Goal: Complete application form

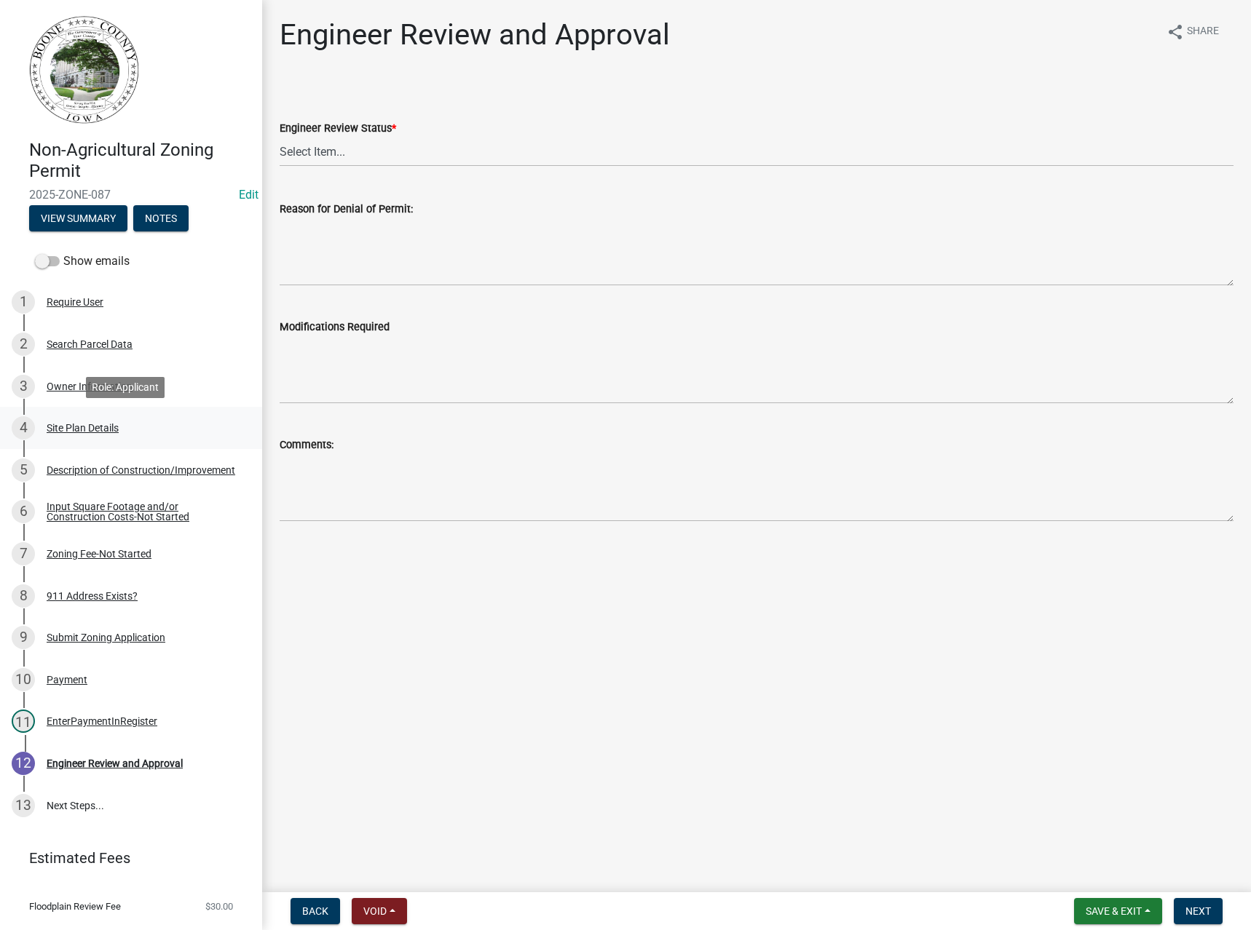
click at [75, 426] on div "Site Plan Details" at bounding box center [83, 428] width 72 height 10
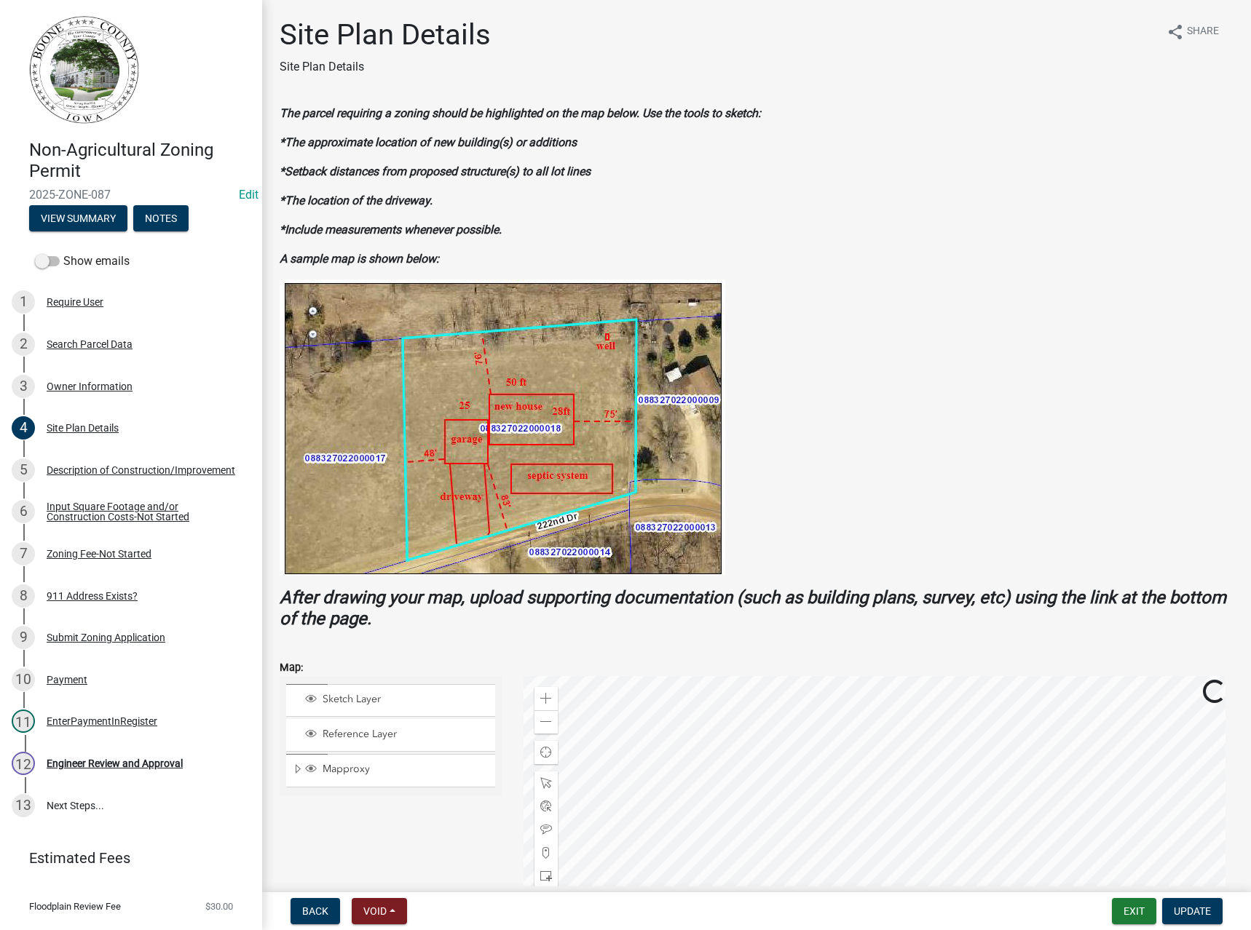
scroll to position [330, 0]
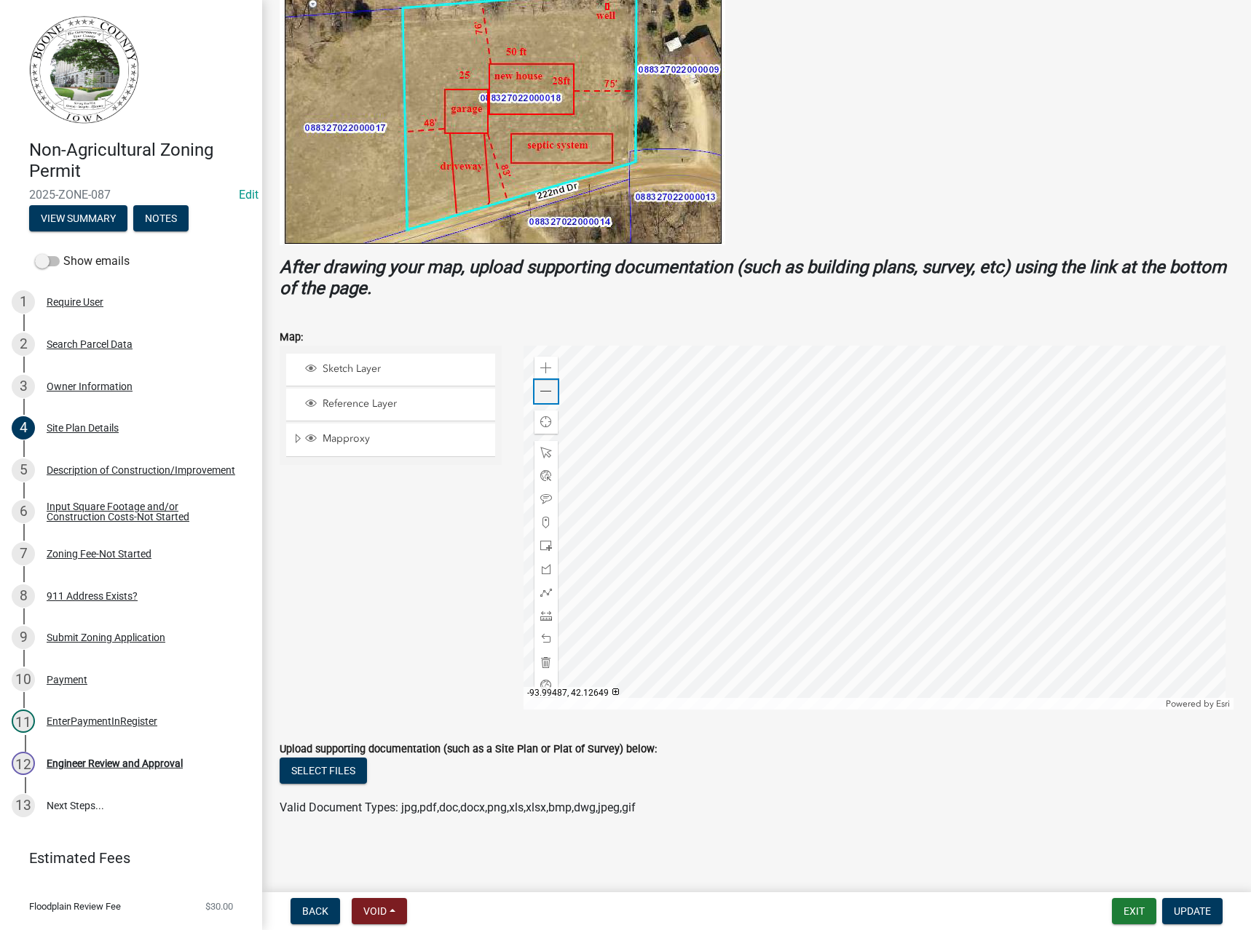
click at [544, 393] on span at bounding box center [546, 392] width 12 height 12
click at [544, 389] on span at bounding box center [546, 392] width 12 height 12
click at [902, 518] on div at bounding box center [878, 528] width 710 height 364
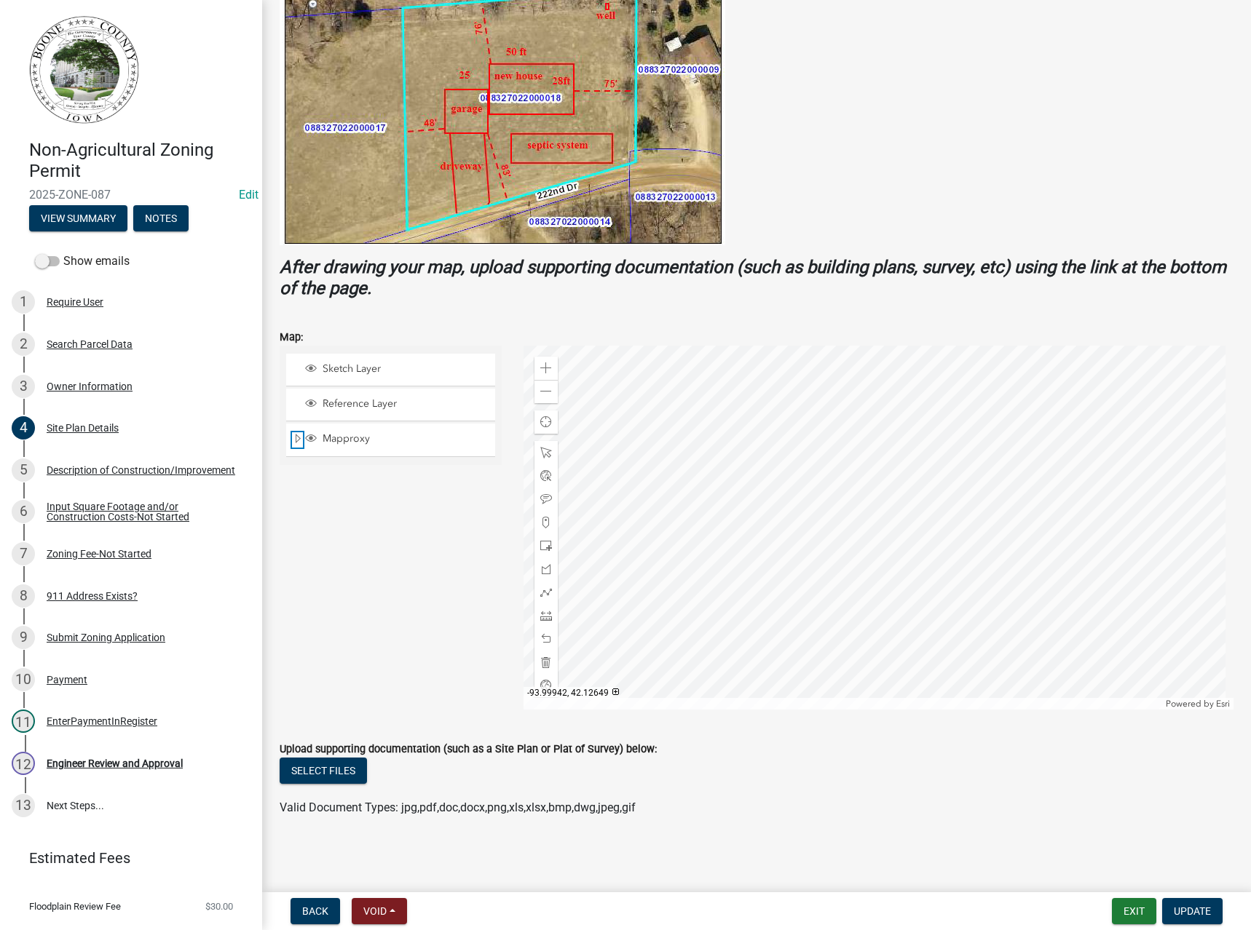
click at [298, 435] on span "Expand" at bounding box center [298, 439] width 12 height 14
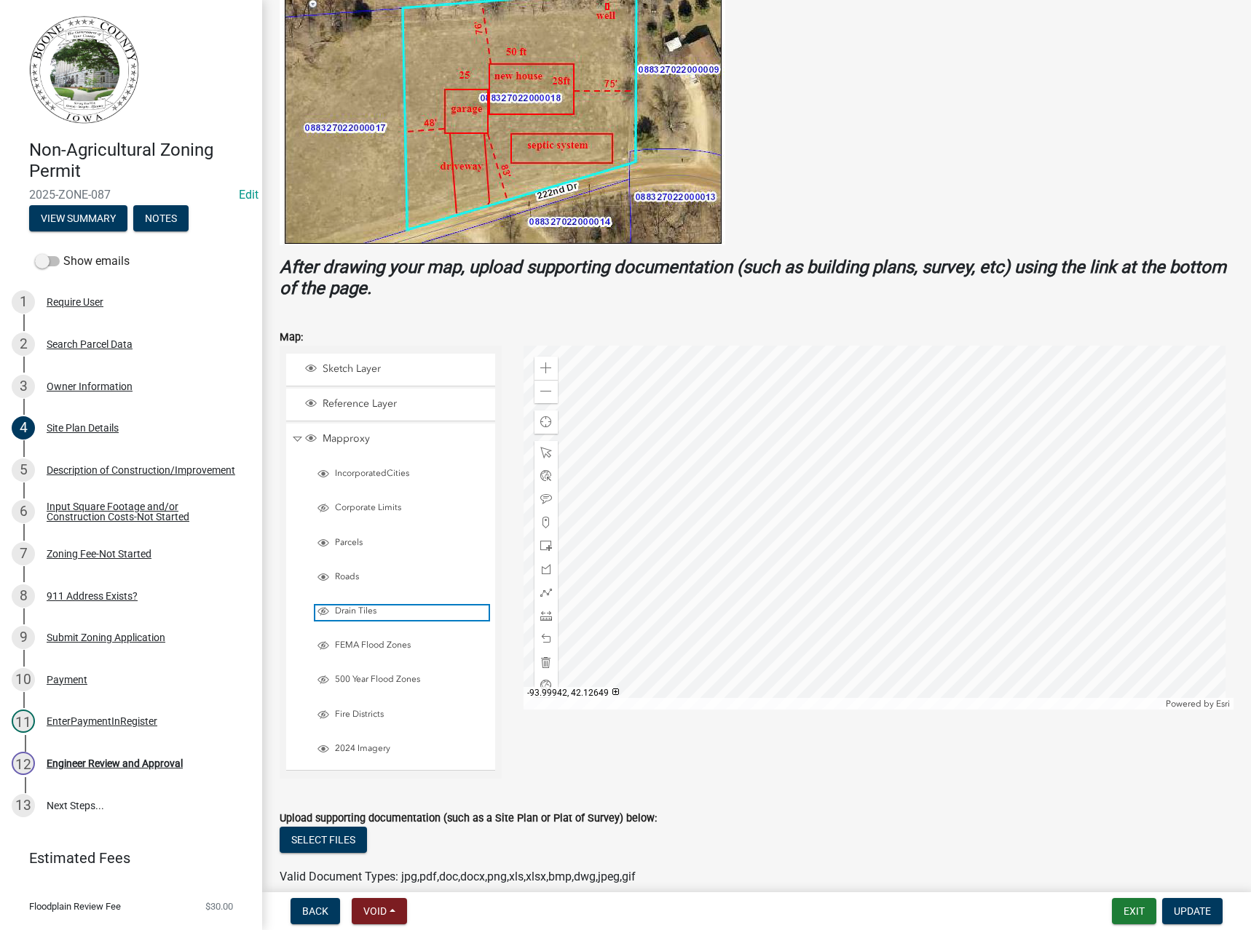
click at [356, 609] on span "Drain Tiles" at bounding box center [409, 612] width 157 height 12
click at [352, 648] on span "FEMA Flood Zones" at bounding box center [409, 646] width 157 height 12
click at [353, 678] on span "500 Year Flood Zones" at bounding box center [409, 680] width 157 height 12
click at [540, 392] on span at bounding box center [546, 392] width 12 height 12
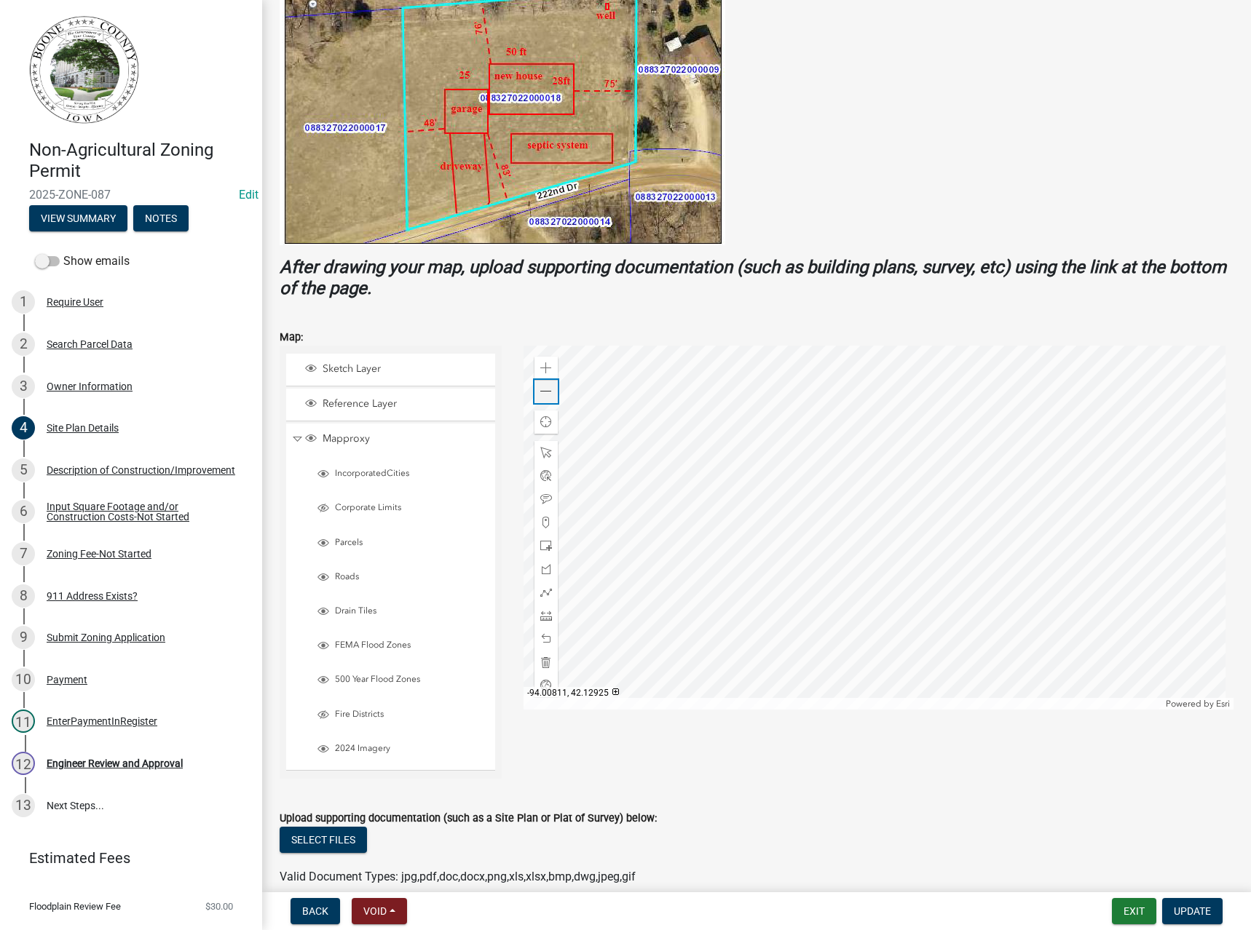
click at [545, 390] on span at bounding box center [546, 392] width 12 height 12
click at [102, 765] on div "Engineer Review and Approval" at bounding box center [115, 763] width 136 height 10
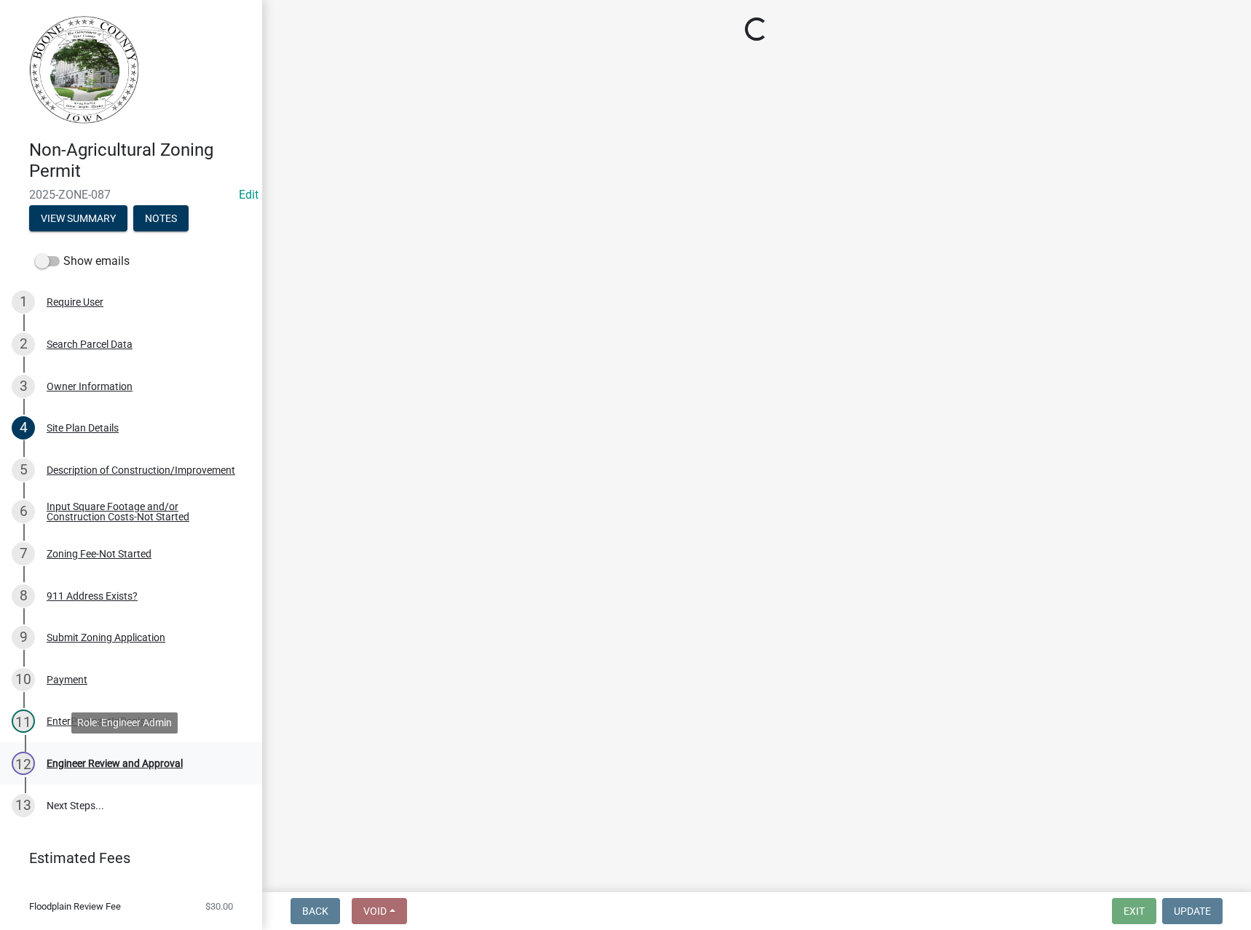
scroll to position [0, 0]
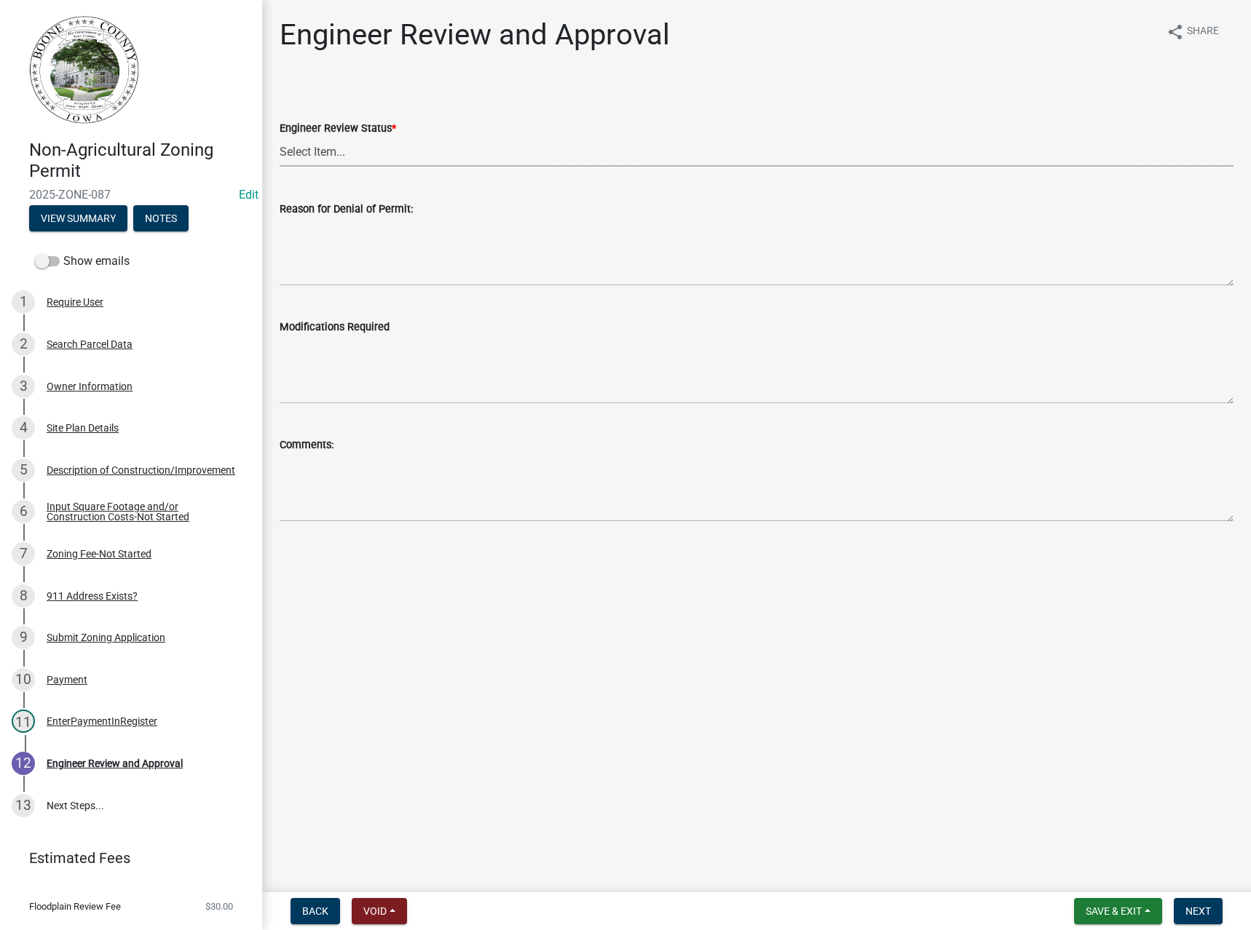
click at [344, 154] on select "Select Item... Clear of Floodplain and County Tile Location rejected by Enginee…" at bounding box center [757, 152] width 954 height 30
click at [280, 137] on select "Select Item... Clear of Floodplain and County Tile Location rejected by Enginee…" at bounding box center [757, 152] width 954 height 30
select select "3fbde904-da37-4207-833b-53754720f33d"
click at [1200, 911] on span "Next" at bounding box center [1197, 912] width 25 height 12
